Goal: Task Accomplishment & Management: Use online tool/utility

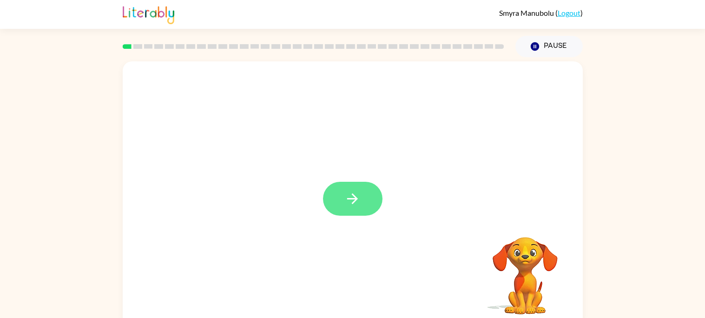
click at [362, 199] on button "button" at bounding box center [353, 199] width 60 height 34
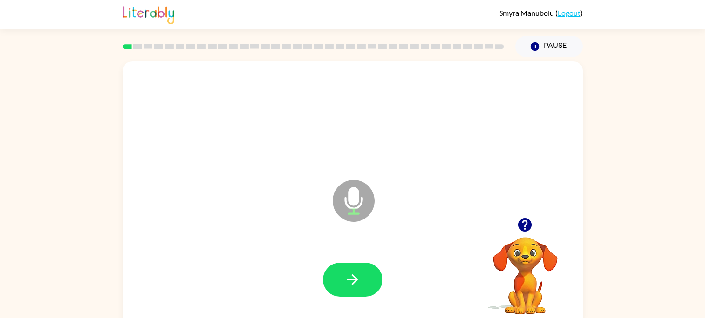
scroll to position [8, 0]
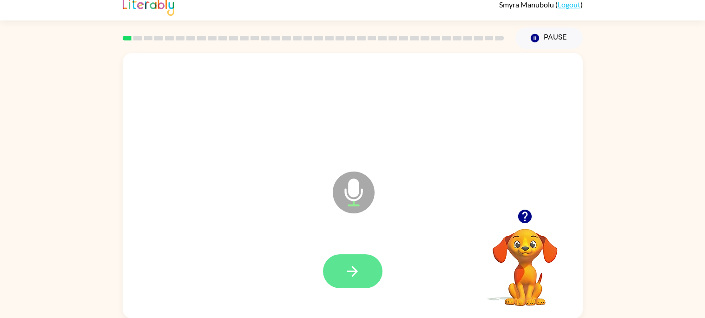
click at [371, 276] on button "button" at bounding box center [353, 271] width 60 height 34
click at [368, 257] on button "button" at bounding box center [353, 271] width 60 height 34
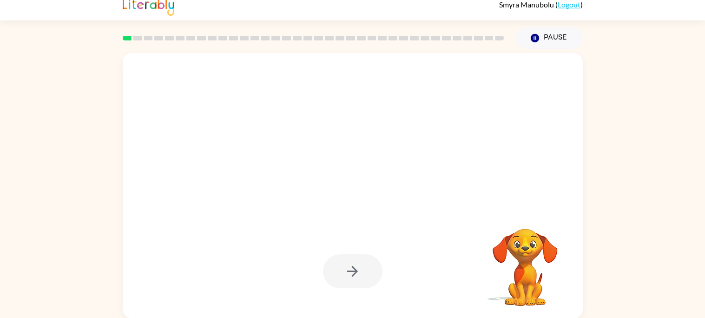
click at [352, 272] on div at bounding box center [353, 271] width 60 height 34
click at [358, 264] on div at bounding box center [353, 271] width 60 height 34
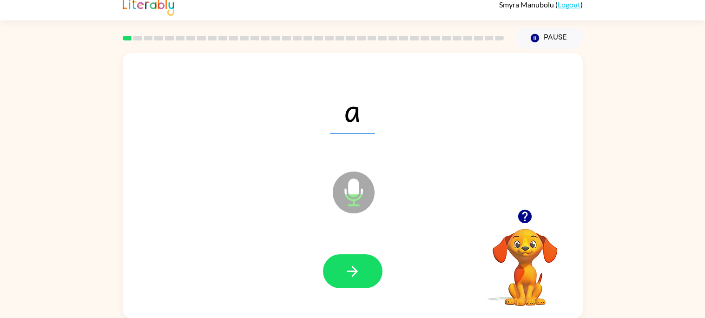
click at [371, 287] on div at bounding box center [353, 271] width 60 height 34
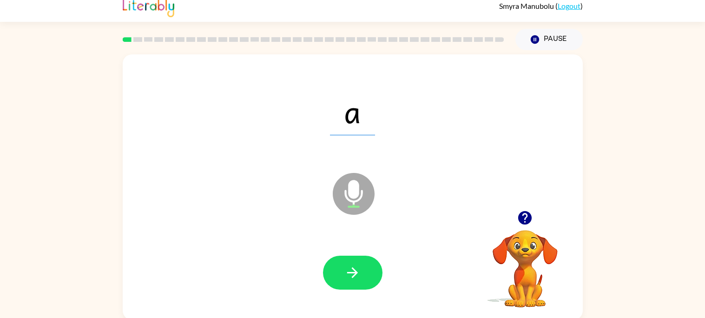
scroll to position [0, 0]
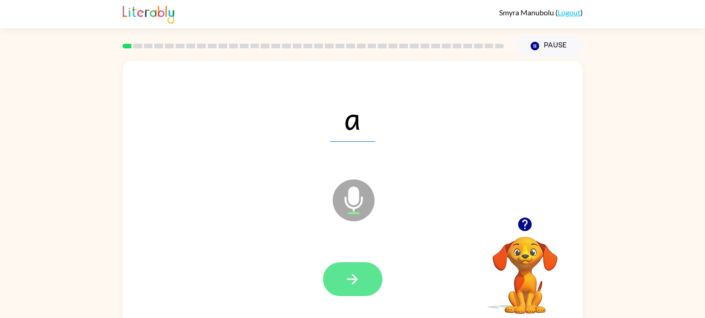
click at [352, 281] on icon "button" at bounding box center [353, 279] width 16 height 16
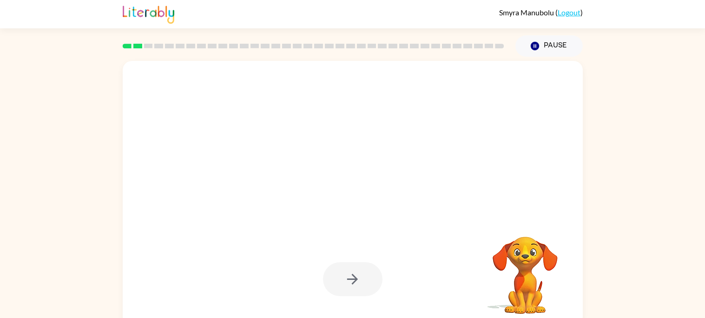
click at [369, 275] on div at bounding box center [353, 279] width 60 height 34
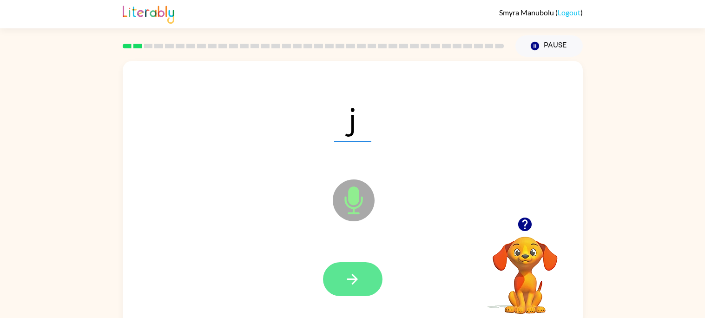
click at [358, 270] on button "button" at bounding box center [353, 279] width 60 height 34
click at [358, 274] on icon "button" at bounding box center [353, 279] width 16 height 16
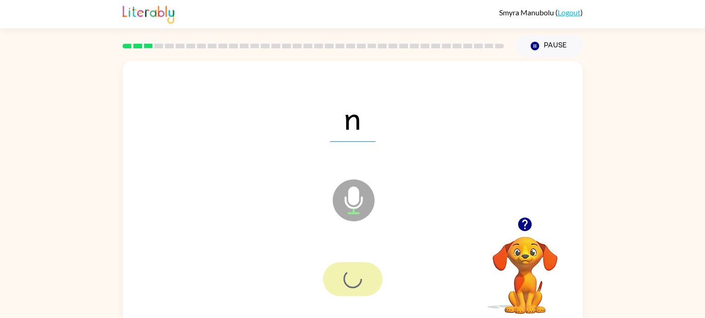
click at [364, 282] on div at bounding box center [353, 279] width 60 height 34
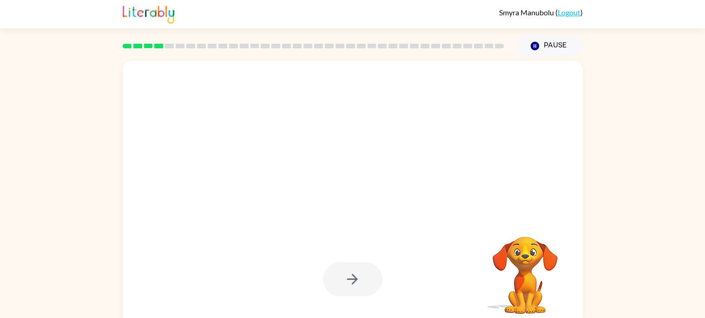
click at [353, 265] on div at bounding box center [353, 279] width 60 height 34
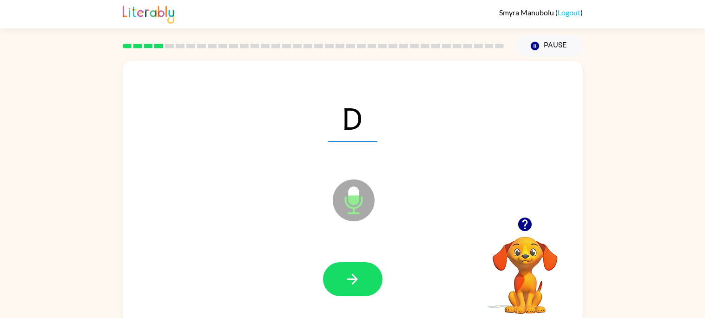
scroll to position [0, 0]
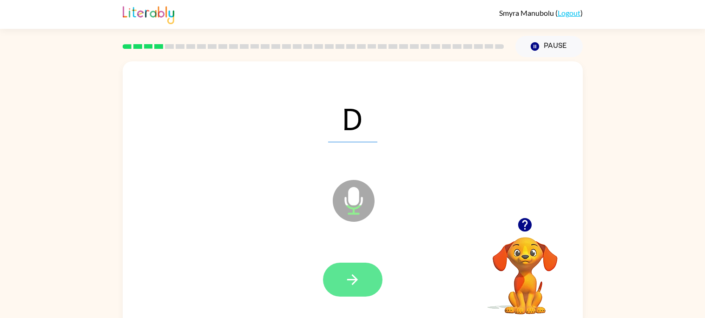
click at [375, 288] on button "button" at bounding box center [353, 280] width 60 height 34
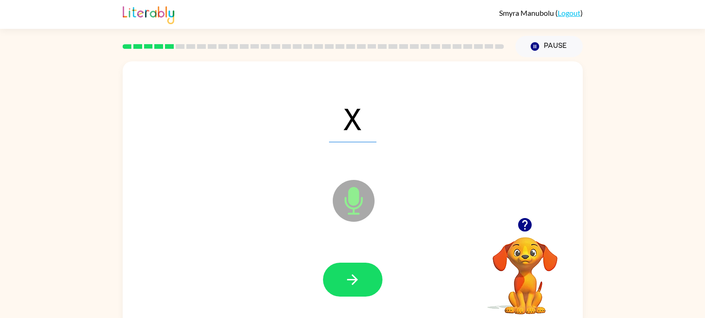
click at [376, 265] on div at bounding box center [353, 280] width 60 height 34
click at [366, 253] on div at bounding box center [353, 280] width 442 height 76
click at [366, 267] on button "button" at bounding box center [353, 280] width 60 height 34
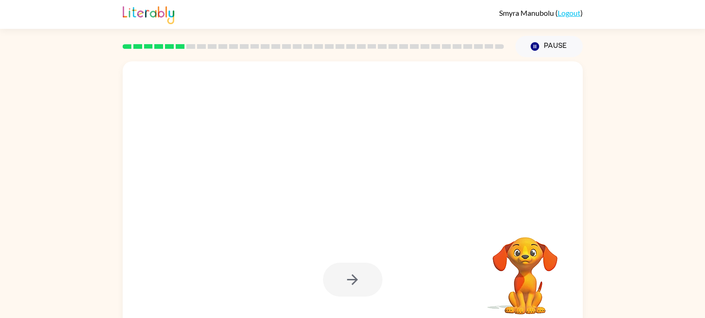
click at [372, 307] on div at bounding box center [353, 280] width 442 height 76
click at [367, 286] on div at bounding box center [353, 280] width 60 height 34
click at [369, 293] on div at bounding box center [353, 280] width 60 height 34
click at [353, 277] on div at bounding box center [353, 280] width 60 height 34
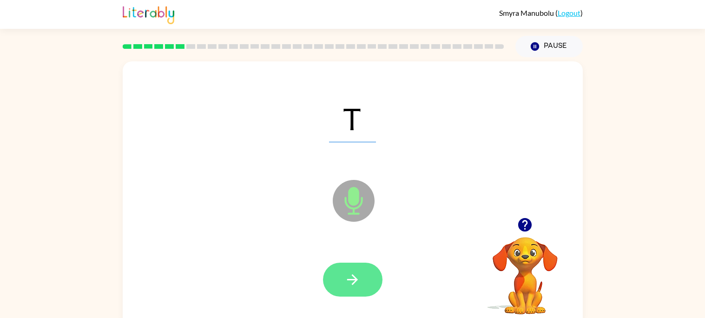
click at [361, 288] on button "button" at bounding box center [353, 280] width 60 height 34
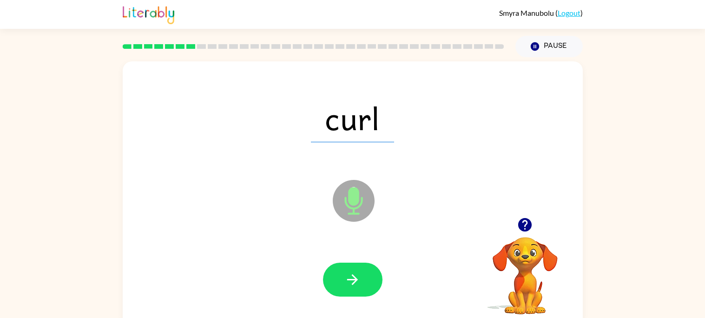
click at [385, 295] on div at bounding box center [353, 280] width 442 height 76
click at [368, 282] on button "button" at bounding box center [353, 280] width 60 height 34
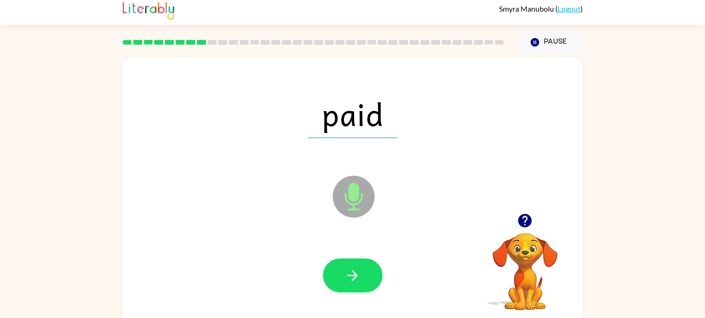
scroll to position [8, 0]
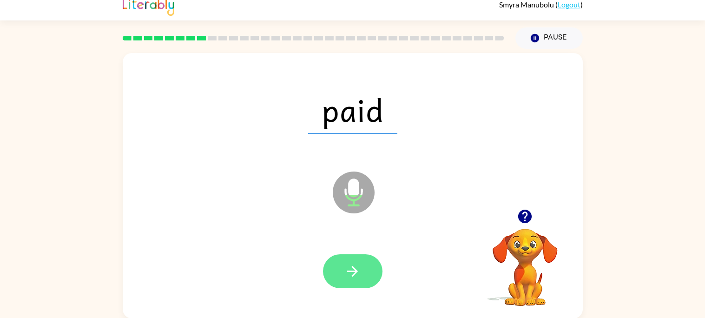
click at [374, 284] on button "button" at bounding box center [353, 271] width 60 height 34
click at [374, 281] on button "button" at bounding box center [353, 271] width 60 height 34
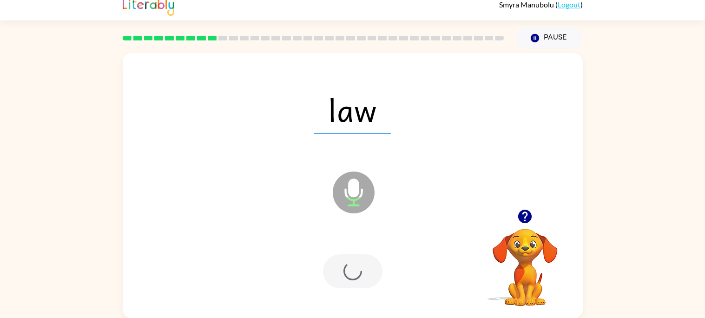
click at [380, 276] on div at bounding box center [353, 271] width 60 height 34
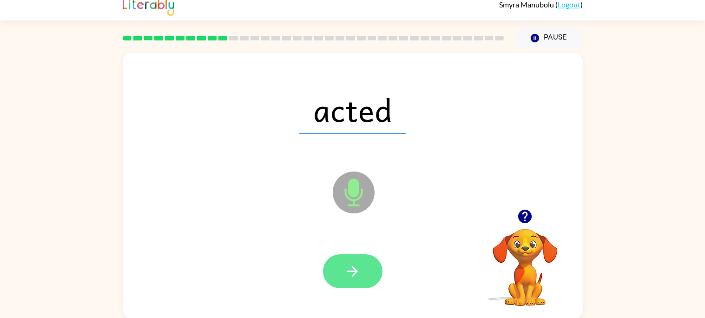
click at [366, 277] on button "button" at bounding box center [353, 271] width 60 height 34
click at [356, 276] on icon "button" at bounding box center [353, 271] width 16 height 16
click at [371, 277] on button "button" at bounding box center [353, 271] width 60 height 34
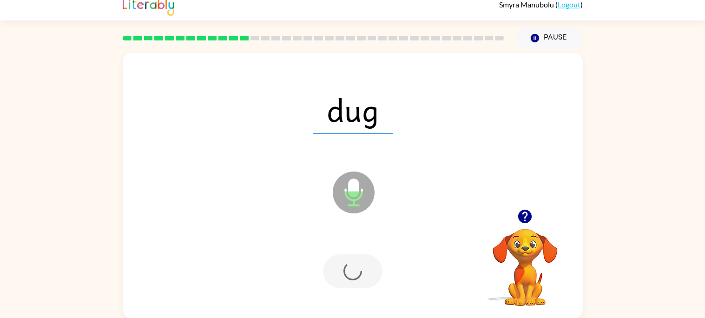
click at [364, 270] on div at bounding box center [353, 271] width 60 height 34
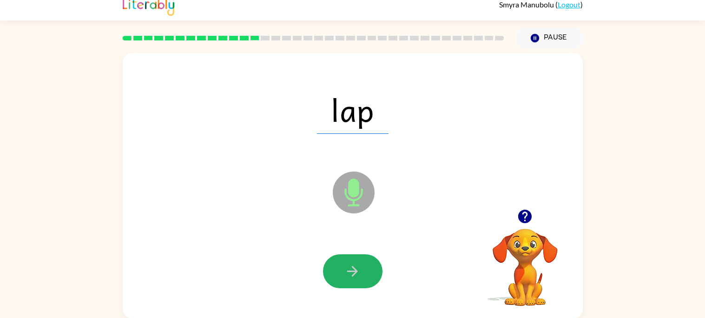
scroll to position [1, 0]
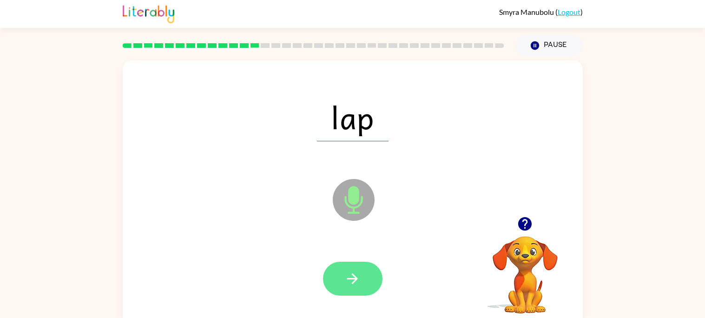
click at [375, 277] on button "button" at bounding box center [353, 279] width 60 height 34
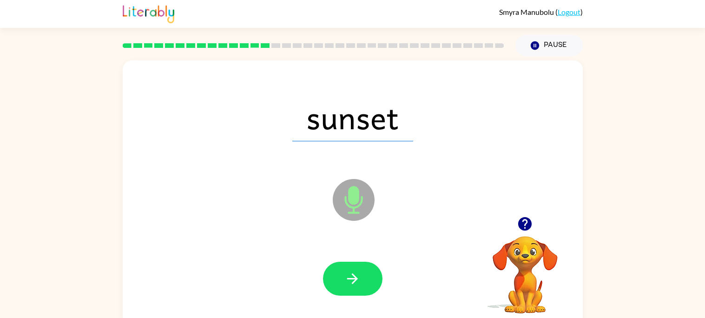
scroll to position [8, 0]
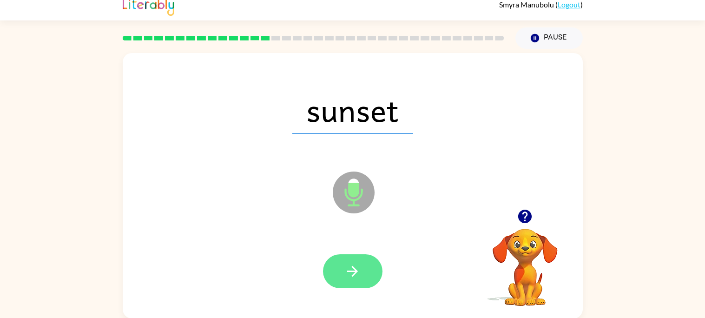
click at [358, 279] on button "button" at bounding box center [353, 271] width 60 height 34
click at [367, 293] on div at bounding box center [353, 271] width 442 height 76
click at [372, 259] on button "button" at bounding box center [353, 271] width 60 height 34
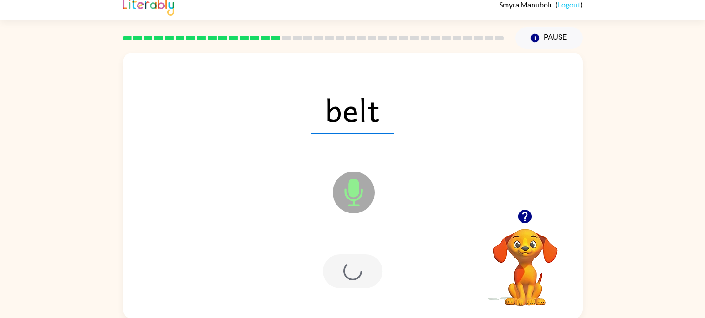
click at [370, 269] on div at bounding box center [353, 271] width 60 height 34
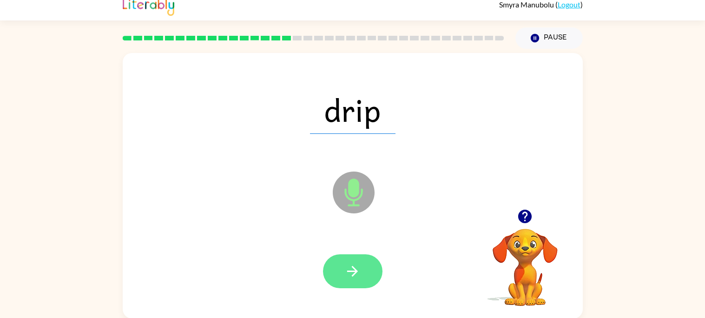
click at [356, 284] on button "button" at bounding box center [353, 271] width 60 height 34
click at [362, 281] on div at bounding box center [353, 271] width 60 height 34
click at [351, 283] on button "button" at bounding box center [353, 271] width 60 height 34
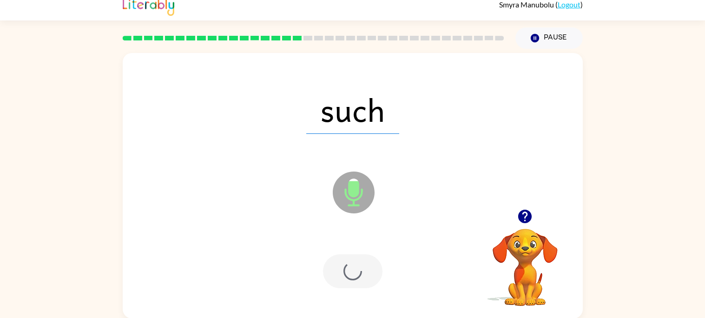
click at [361, 290] on div at bounding box center [353, 271] width 442 height 76
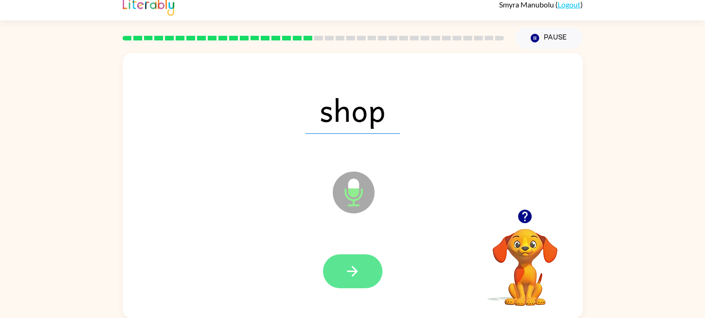
click at [367, 265] on button "button" at bounding box center [353, 271] width 60 height 34
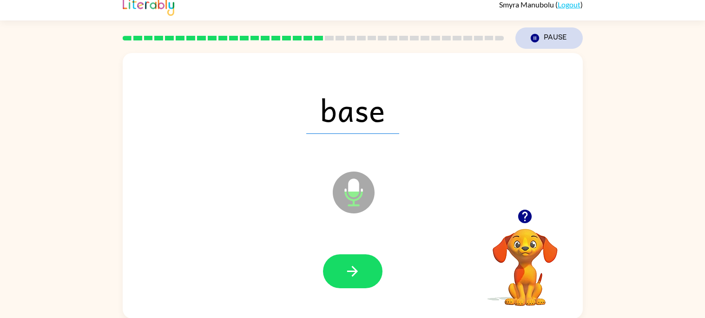
click at [539, 44] on button "Pause Pause" at bounding box center [549, 37] width 67 height 21
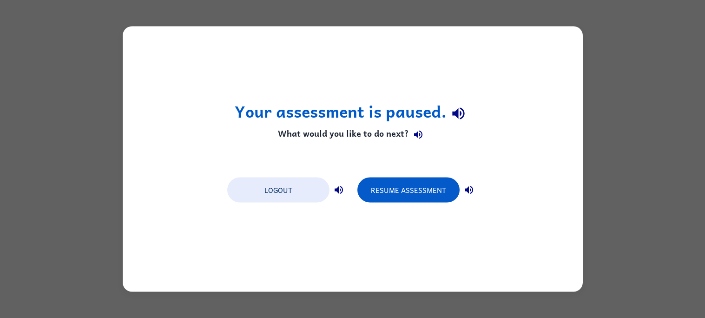
scroll to position [0, 0]
click at [487, 187] on div "Your assessment is paused. What would you like to do next? Logout Resume Assess…" at bounding box center [353, 159] width 460 height 265
click at [642, 151] on div "Your assessment is paused. What would you like to do next? Logout Resume Assess…" at bounding box center [352, 159] width 705 height 318
click at [638, 143] on div "Your assessment is paused. What would you like to do next? Logout Resume Assess…" at bounding box center [352, 159] width 705 height 318
click at [631, 142] on div "Your assessment is paused. What would you like to do next? Logout Resume Assess…" at bounding box center [352, 159] width 705 height 318
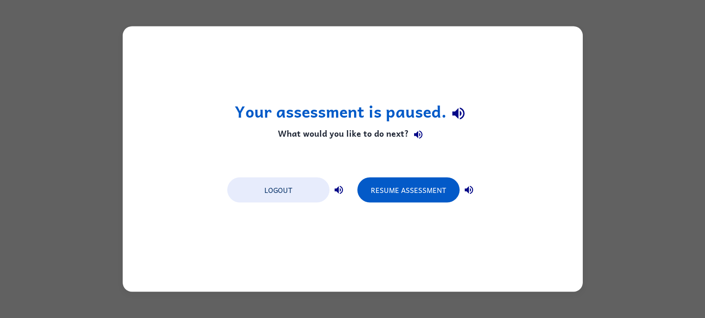
click at [637, 133] on div "Your assessment is paused. What would you like to do next? Logout Resume Assess…" at bounding box center [352, 159] width 705 height 318
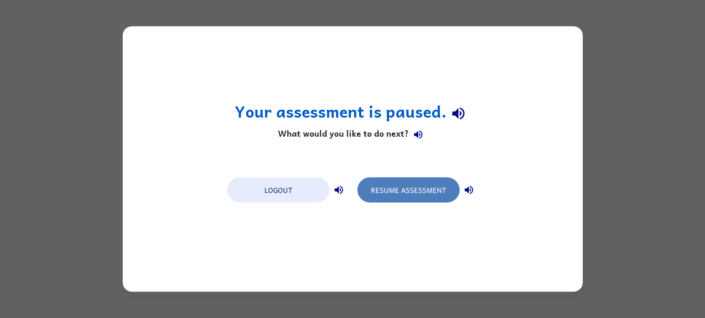
click at [410, 180] on button "Resume Assessment" at bounding box center [409, 190] width 102 height 25
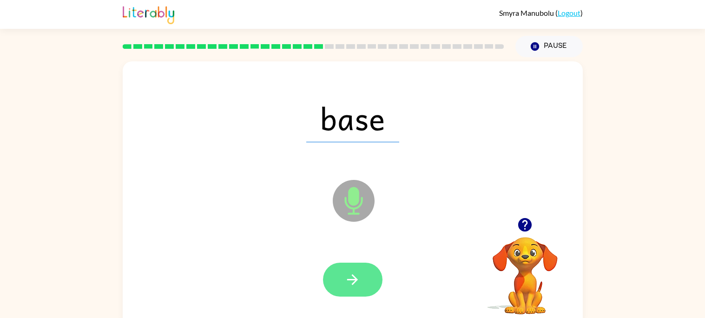
click at [344, 288] on button "button" at bounding box center [353, 280] width 60 height 34
click at [345, 282] on div at bounding box center [353, 280] width 60 height 34
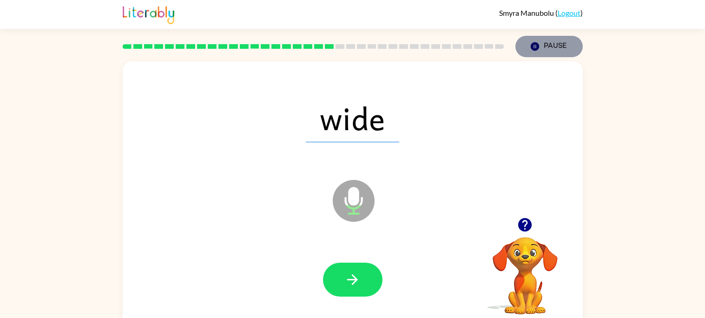
click at [543, 46] on button "Pause Pause" at bounding box center [549, 46] width 67 height 21
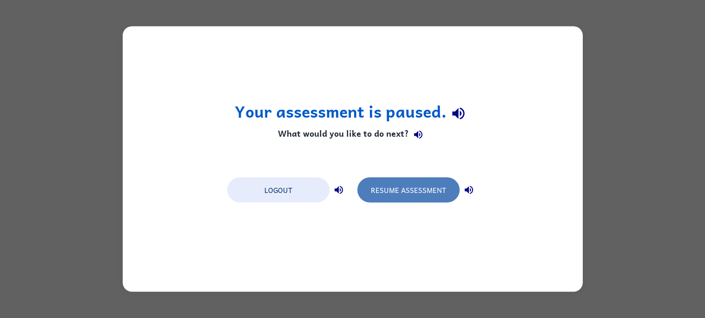
click at [425, 180] on button "Resume Assessment" at bounding box center [409, 190] width 102 height 25
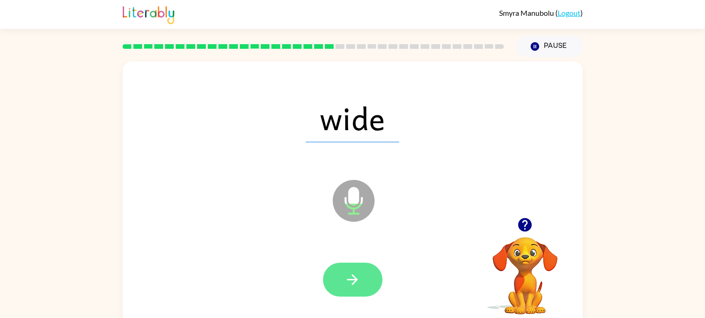
click at [330, 278] on button "button" at bounding box center [353, 280] width 60 height 34
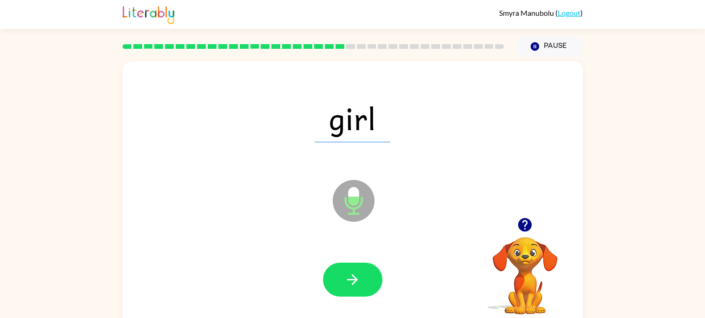
click at [350, 283] on icon "button" at bounding box center [353, 280] width 16 height 16
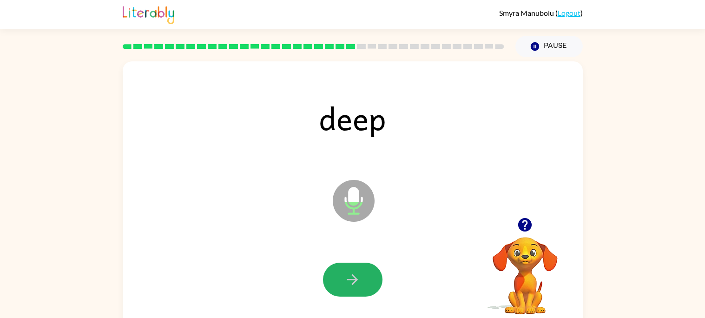
click at [350, 283] on icon "button" at bounding box center [353, 280] width 16 height 16
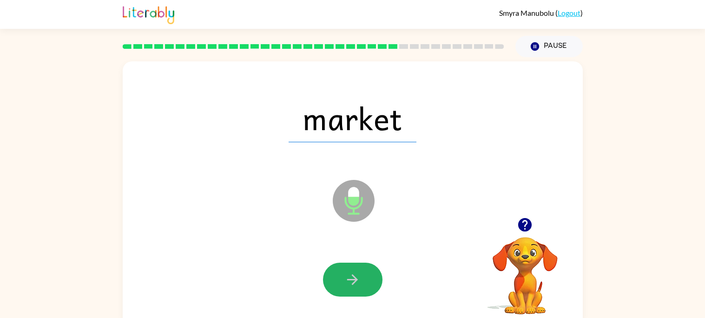
click at [350, 283] on icon "button" at bounding box center [353, 280] width 16 height 16
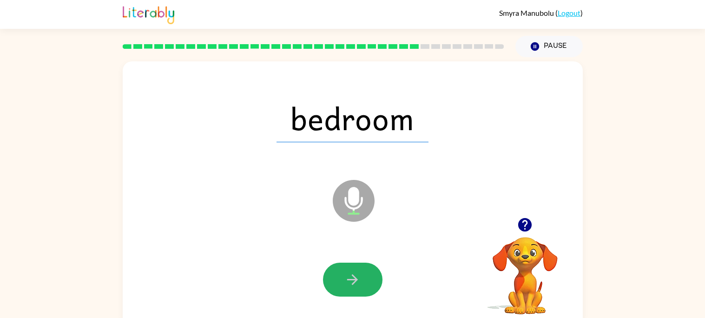
click at [350, 283] on icon "button" at bounding box center [353, 280] width 16 height 16
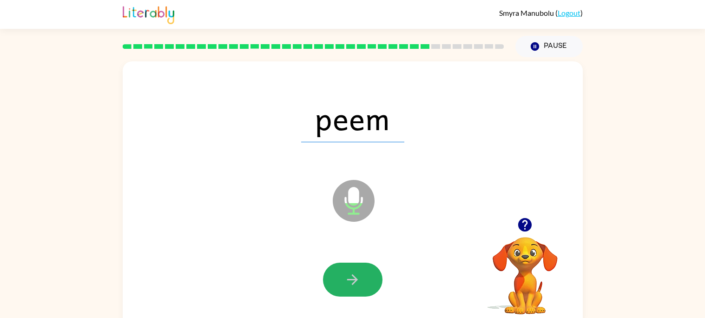
click at [350, 283] on icon "button" at bounding box center [353, 280] width 16 height 16
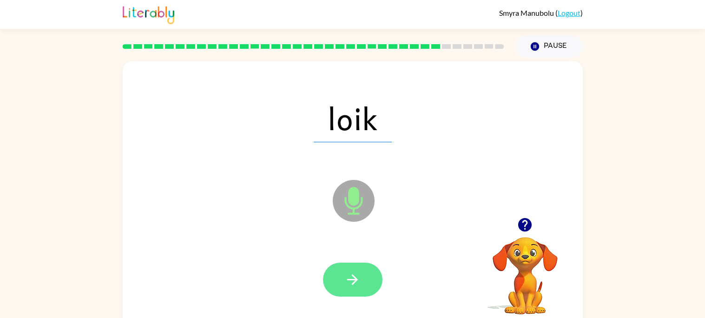
click at [350, 284] on icon "button" at bounding box center [353, 280] width 16 height 16
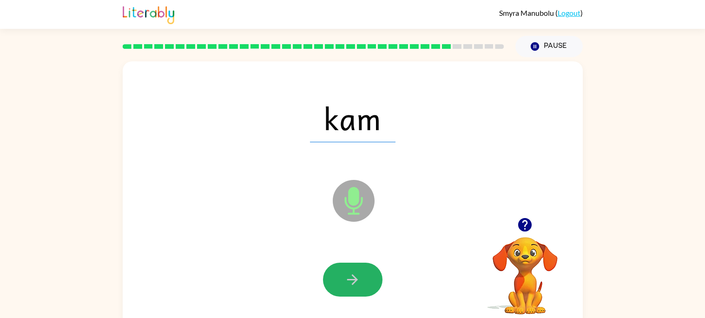
click at [350, 284] on icon "button" at bounding box center [353, 280] width 16 height 16
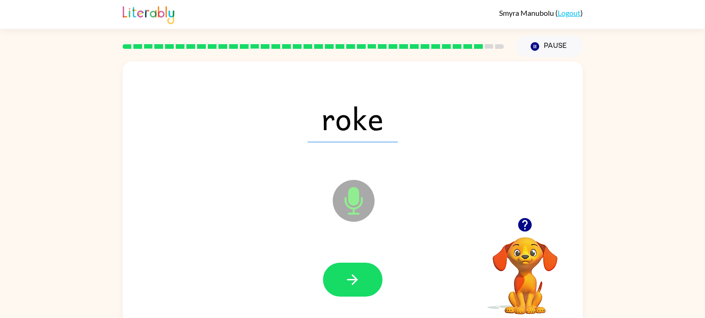
click at [350, 284] on icon "button" at bounding box center [353, 280] width 16 height 16
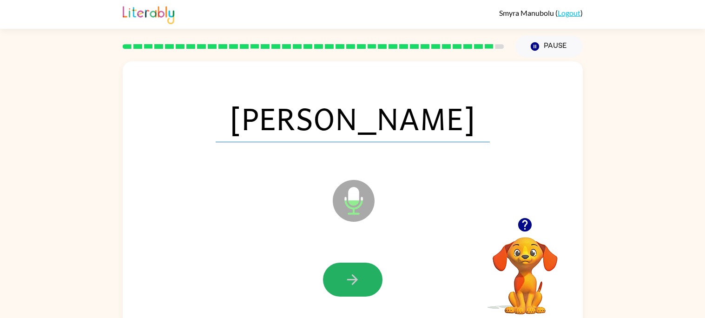
click at [350, 284] on icon "button" at bounding box center [353, 280] width 16 height 16
